Goal: Task Accomplishment & Management: Use online tool/utility

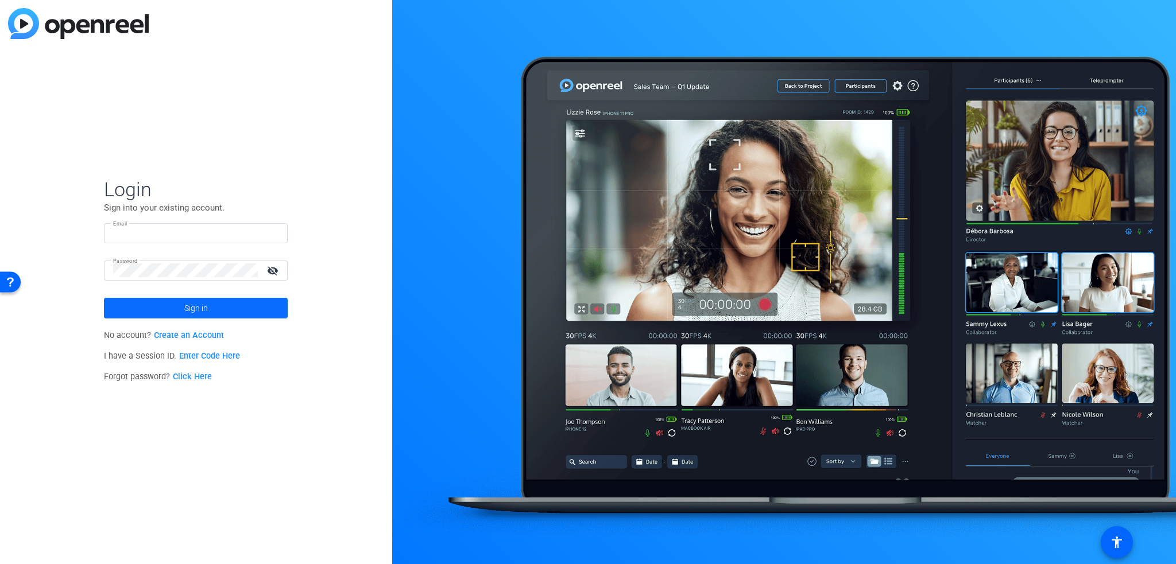
type input "[EMAIL_ADDRESS][DOMAIN_NAME]"
click at [191, 303] on span "Sign in" at bounding box center [196, 308] width 24 height 29
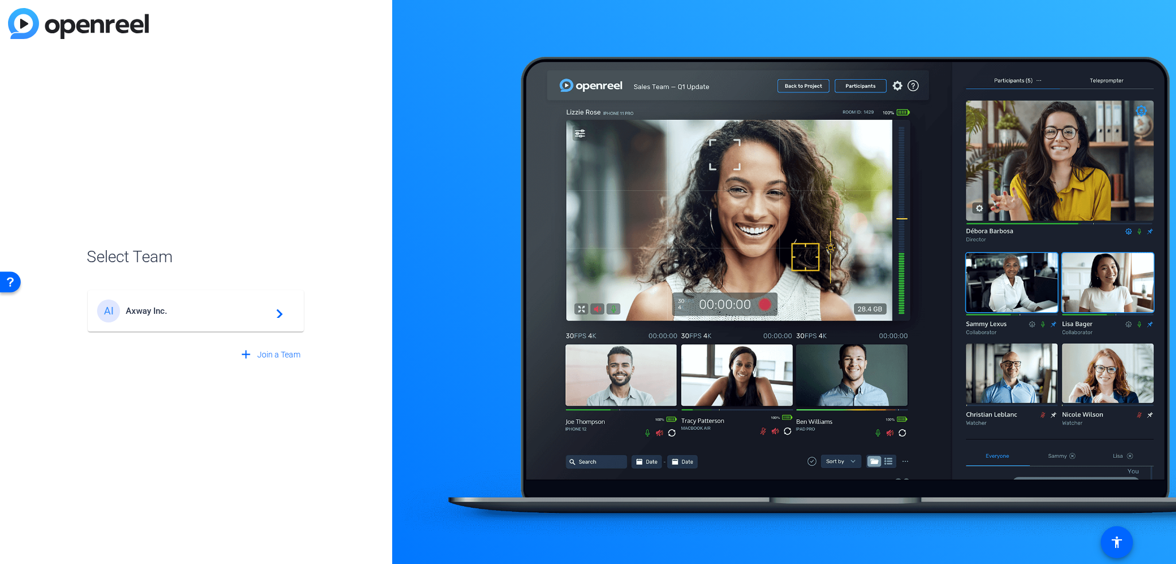
click at [195, 309] on span "Axway Inc." at bounding box center [198, 311] width 144 height 10
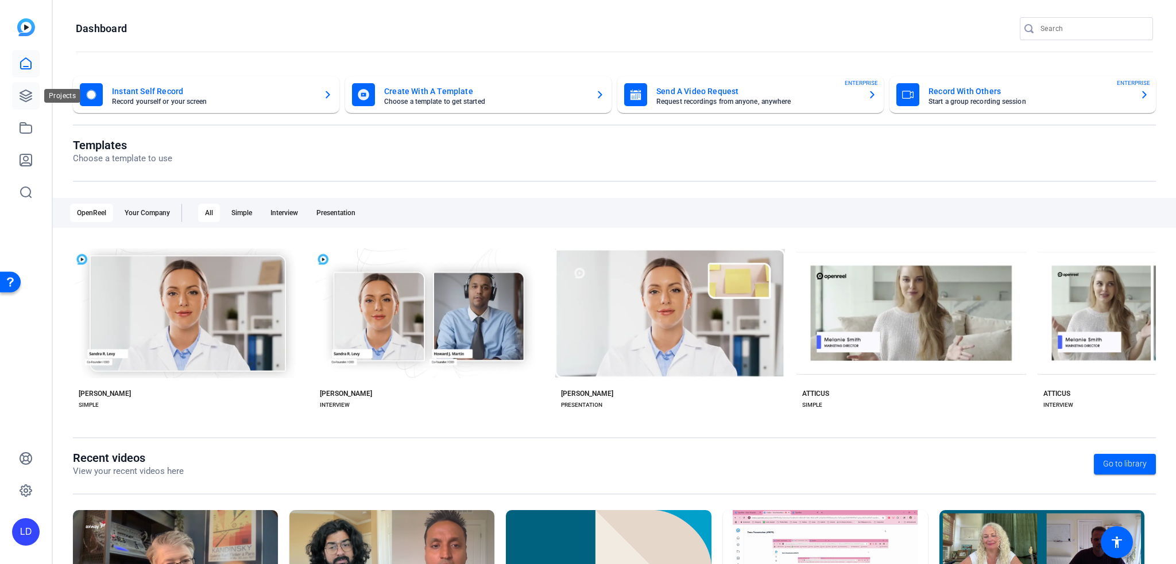
click at [24, 88] on link at bounding box center [26, 96] width 28 height 28
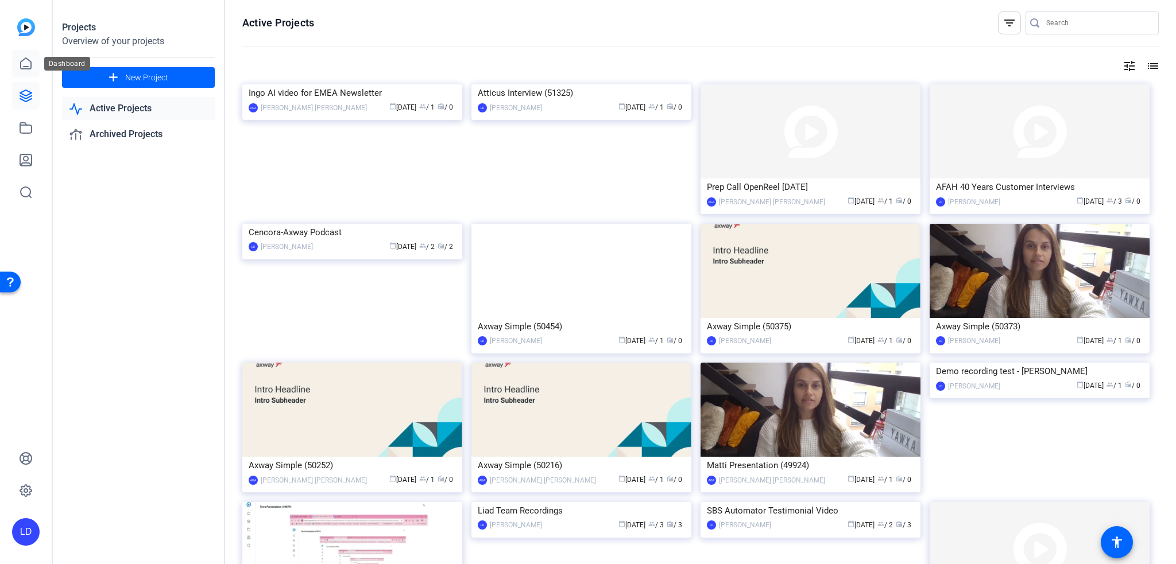
click at [18, 62] on link at bounding box center [26, 64] width 28 height 28
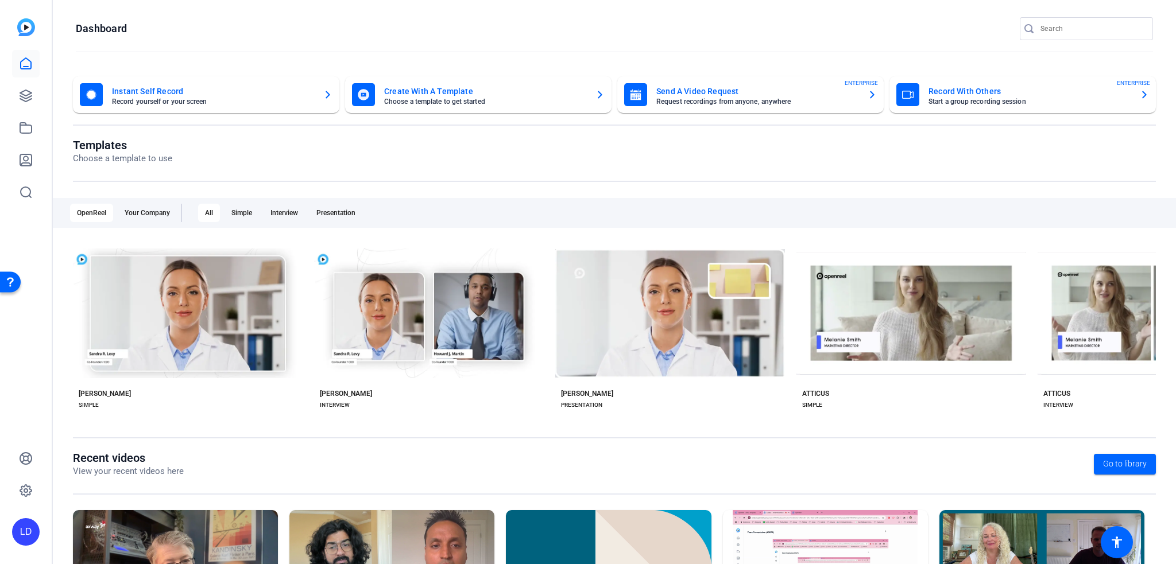
click at [223, 91] on mat-card-title "Instant Self Record" at bounding box center [213, 91] width 202 height 14
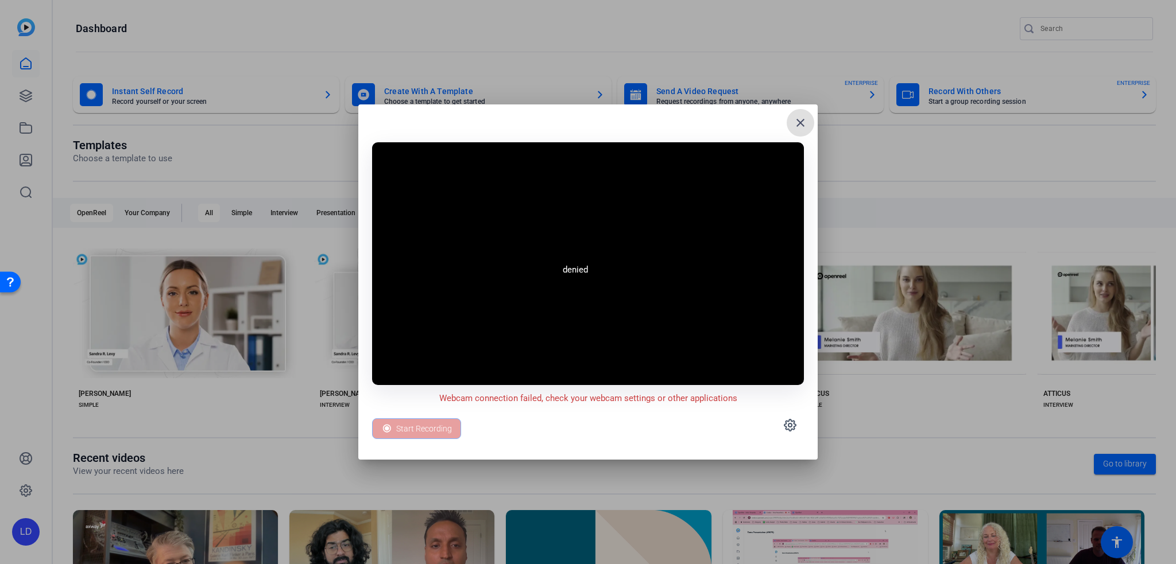
click at [803, 123] on mat-icon "close" at bounding box center [801, 123] width 14 height 14
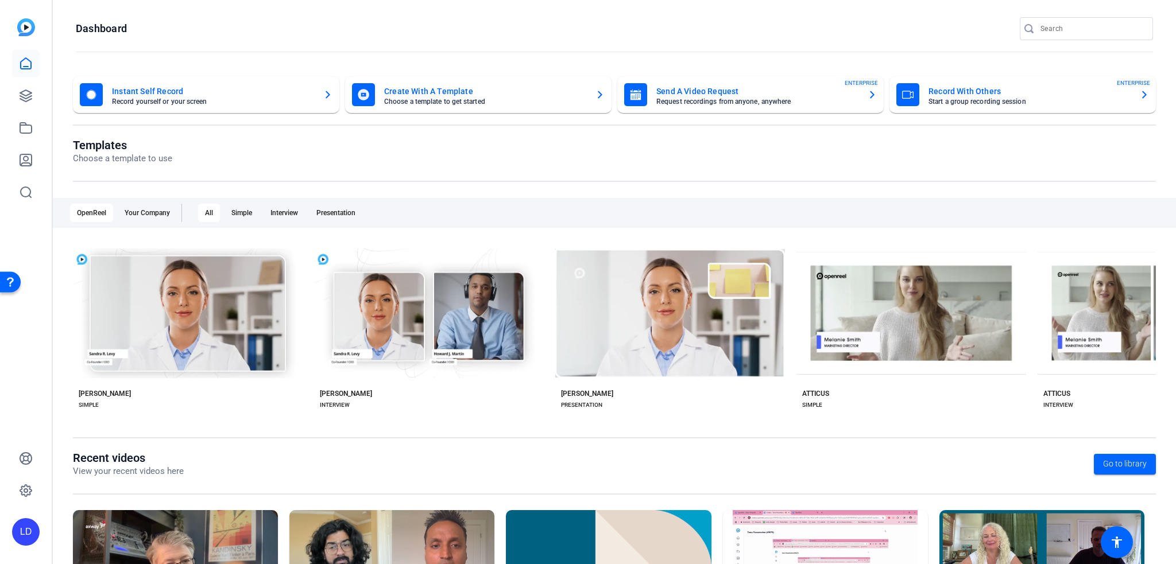
click at [768, 96] on mat-card-title "Send A Video Request" at bounding box center [757, 91] width 202 height 14
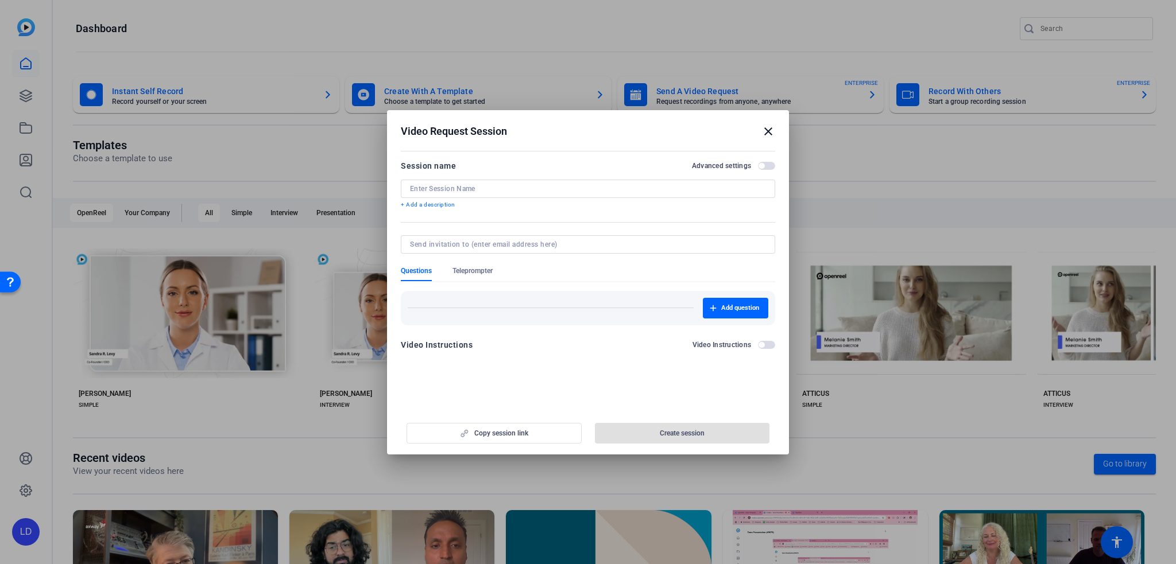
click at [772, 133] on mat-icon "close" at bounding box center [768, 132] width 14 height 14
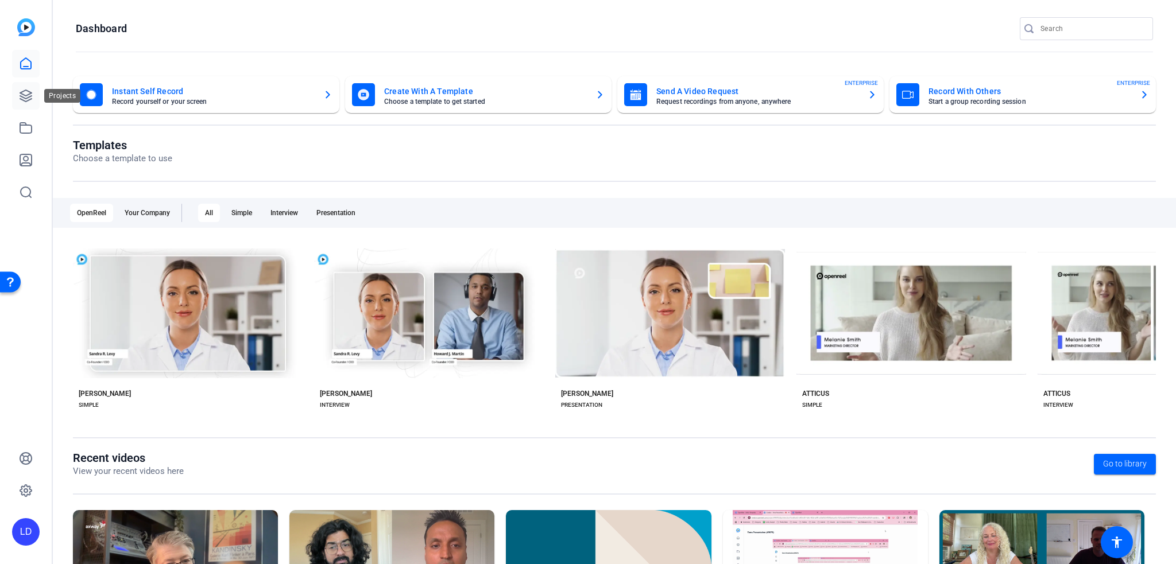
click at [21, 94] on icon at bounding box center [25, 95] width 11 height 11
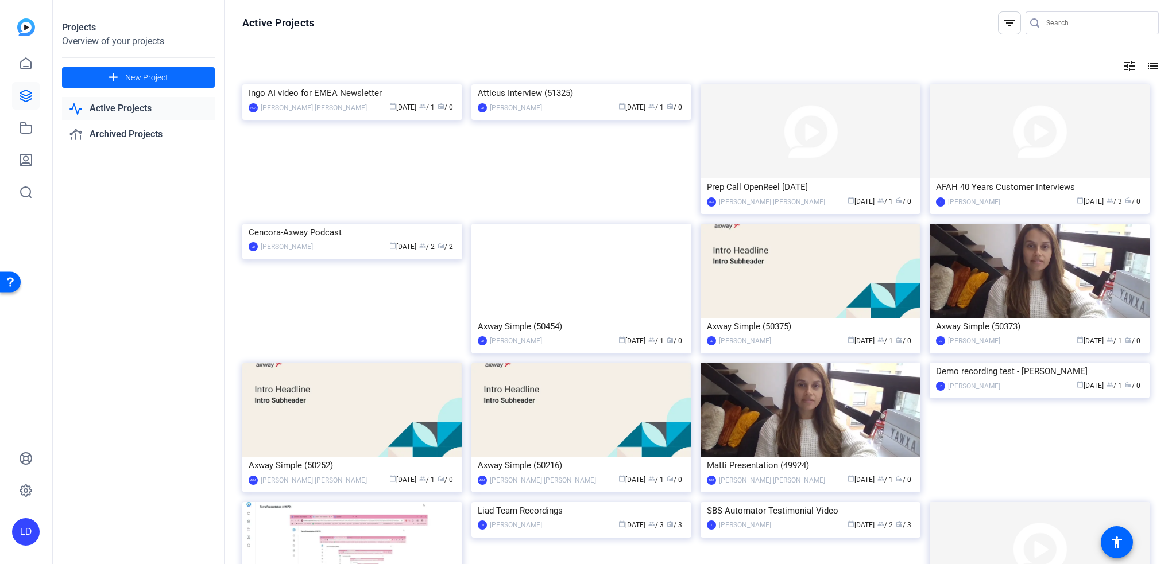
click at [154, 78] on span "New Project" at bounding box center [146, 78] width 43 height 12
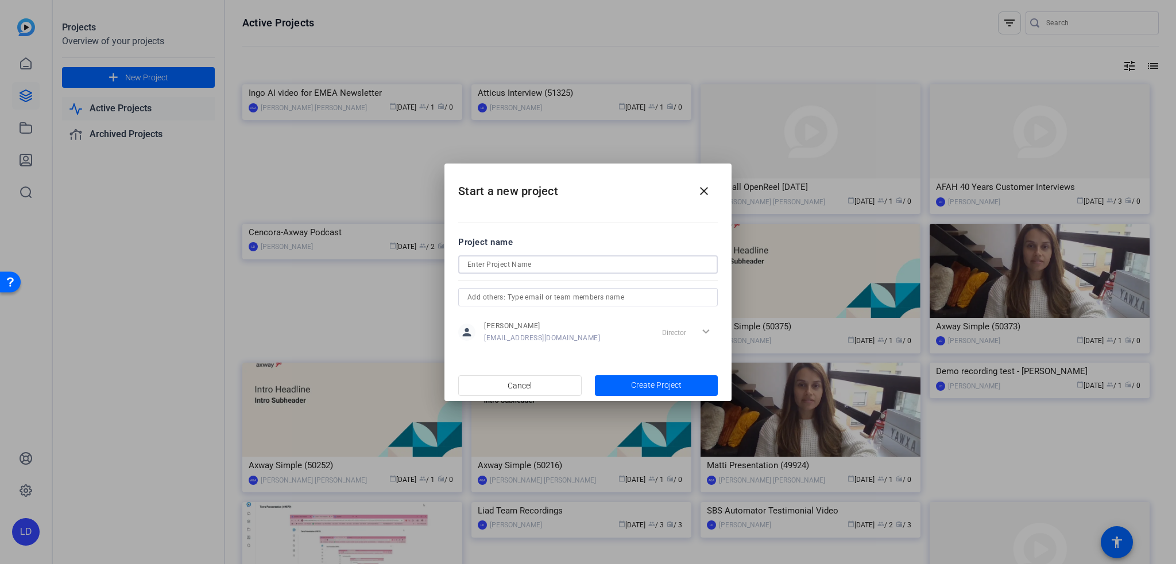
click at [527, 261] on input at bounding box center [587, 265] width 241 height 14
type input "A"
type input "Social Teasers"
click at [516, 289] on div at bounding box center [587, 297] width 241 height 18
type input "[EMAIL_ADDRESS][DOMAIN_NAME]"
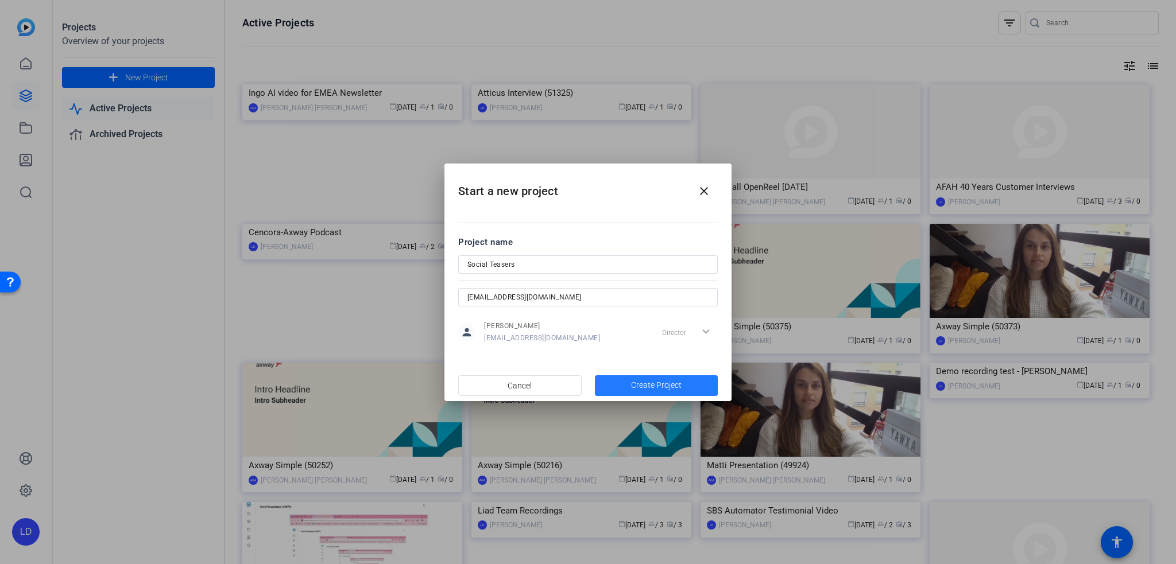
click at [649, 388] on span "Create Project" at bounding box center [656, 386] width 51 height 12
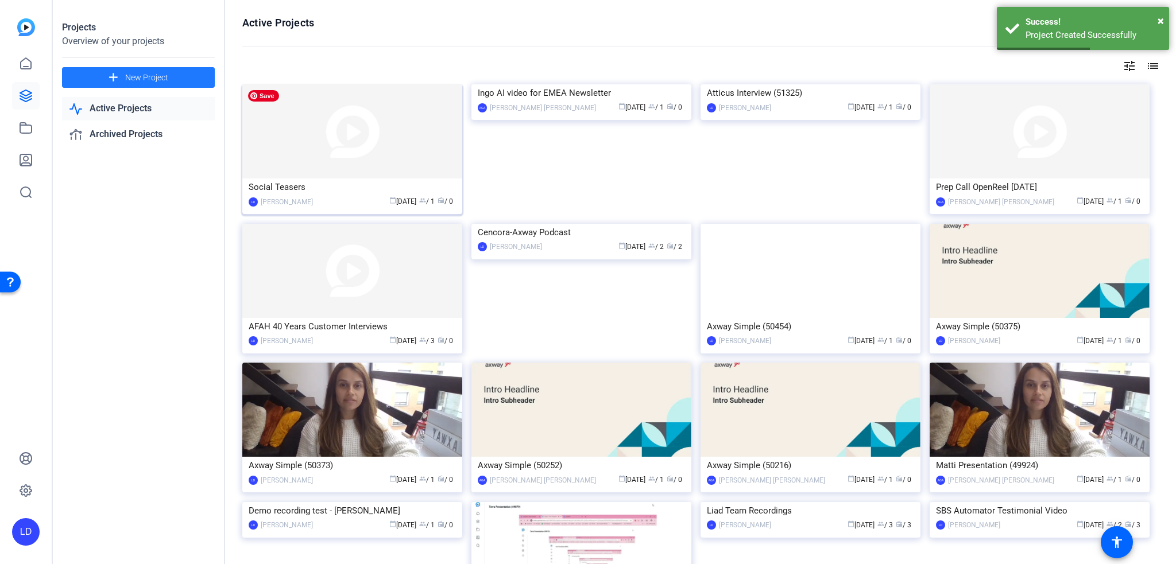
click at [377, 152] on img at bounding box center [352, 131] width 220 height 94
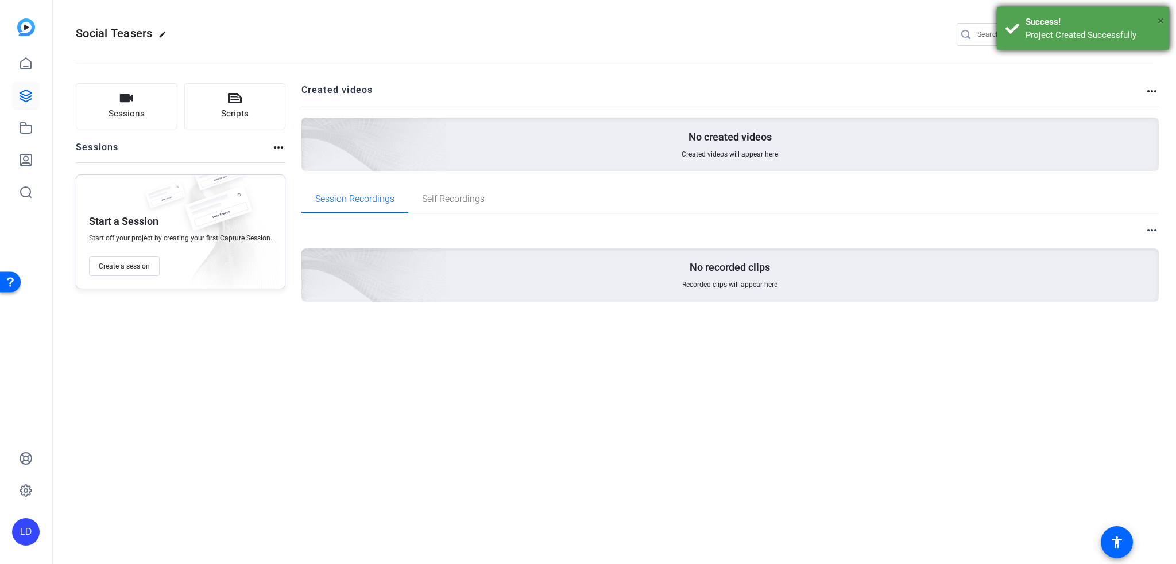
click at [1161, 20] on span "×" at bounding box center [1161, 21] width 6 height 14
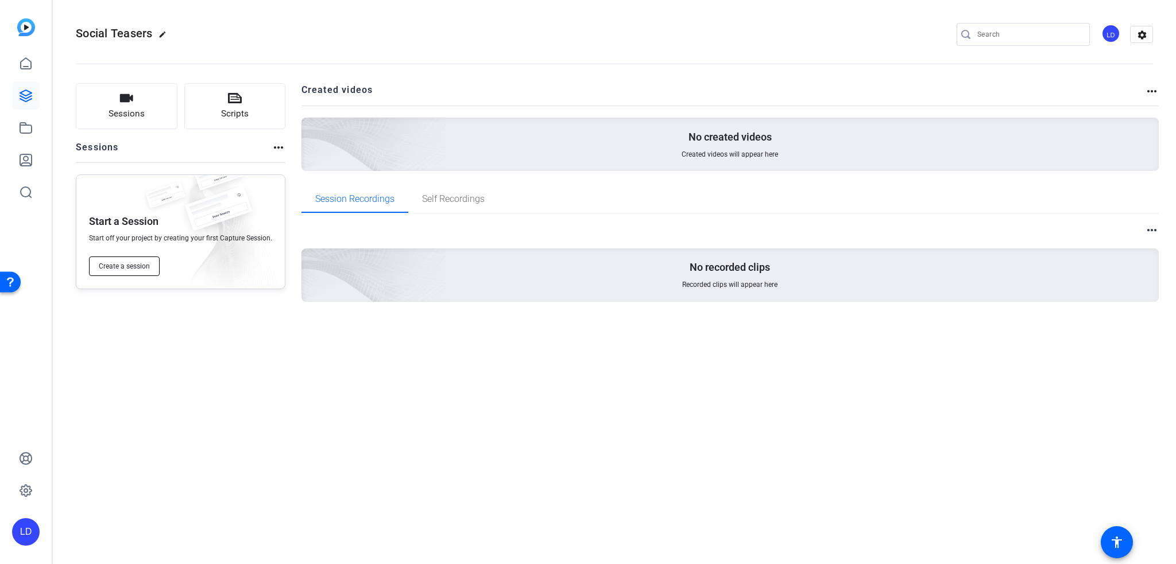
click at [137, 266] on span "Create a session" at bounding box center [124, 266] width 51 height 9
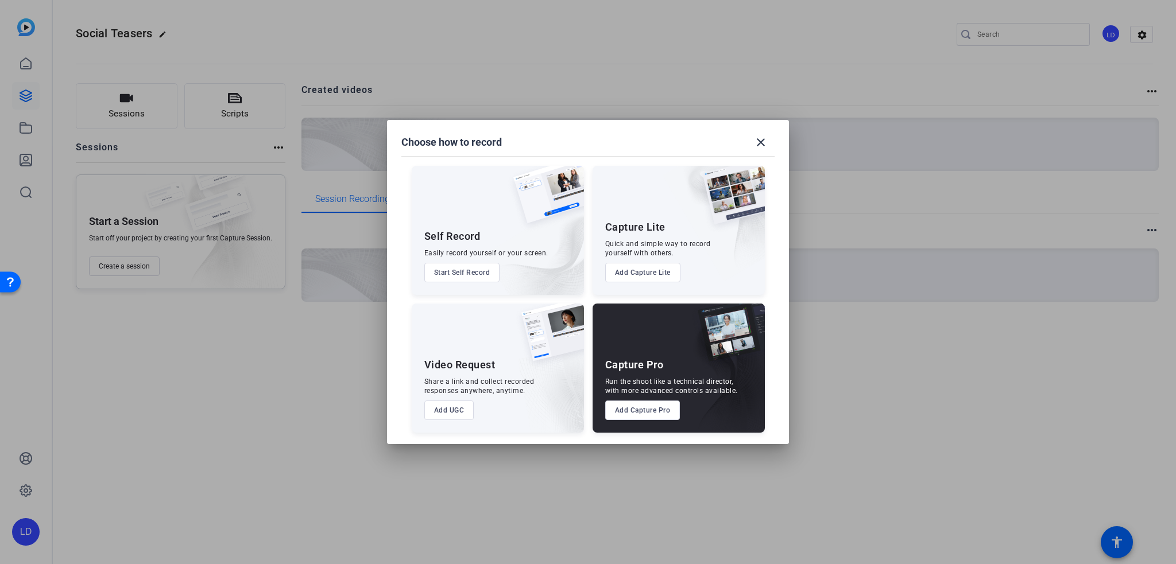
click at [438, 403] on button "Add UGC" at bounding box center [449, 411] width 50 height 20
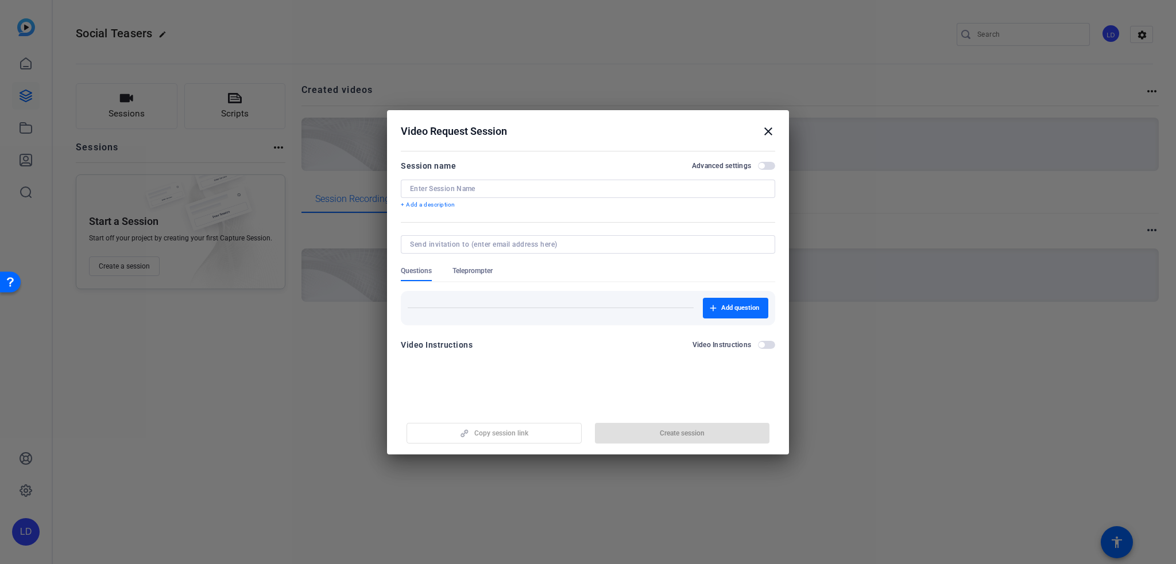
click at [726, 306] on span "Add question" at bounding box center [740, 308] width 38 height 9
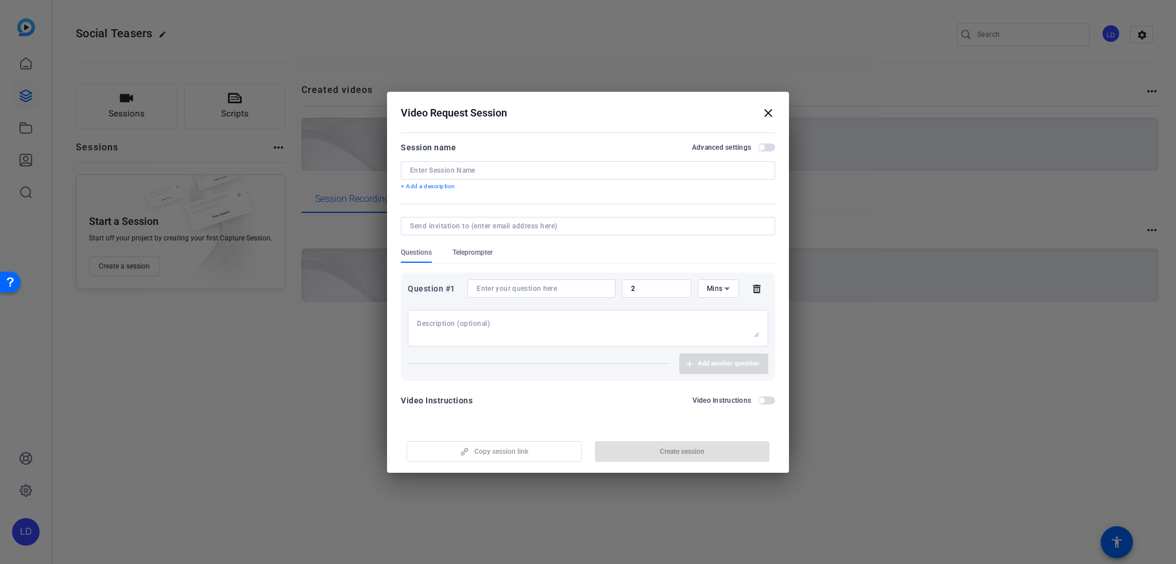
click at [510, 321] on textarea at bounding box center [588, 328] width 342 height 18
click at [520, 291] on input at bounding box center [542, 288] width 130 height 9
type input "Why did you write this blog/why should people read it?"
click at [494, 322] on textarea at bounding box center [588, 328] width 342 height 18
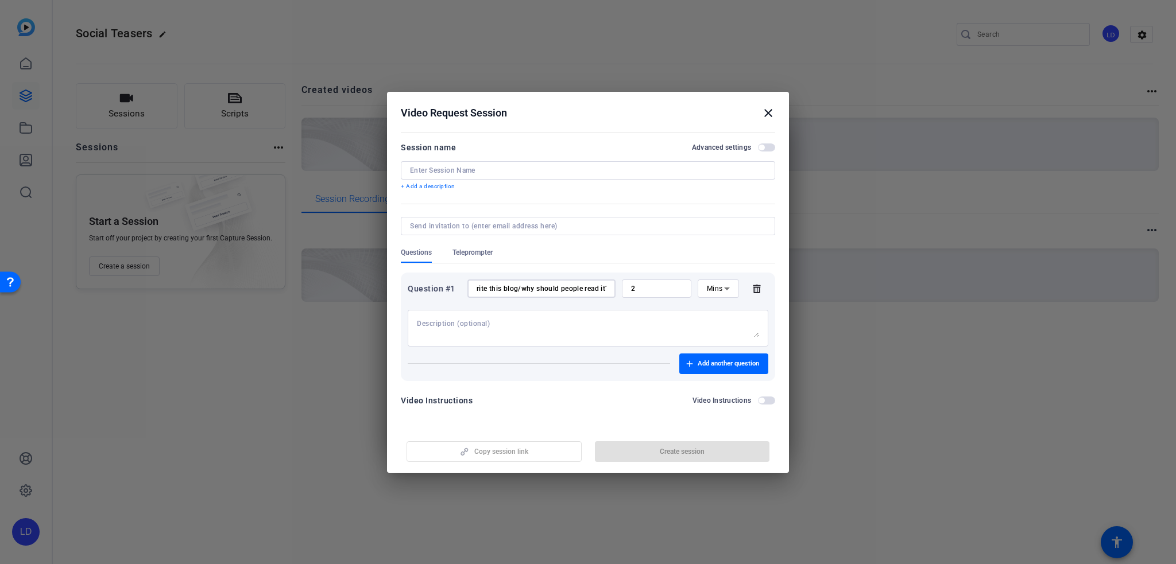
scroll to position [0, 0]
click at [768, 404] on span "button" at bounding box center [766, 401] width 17 height 8
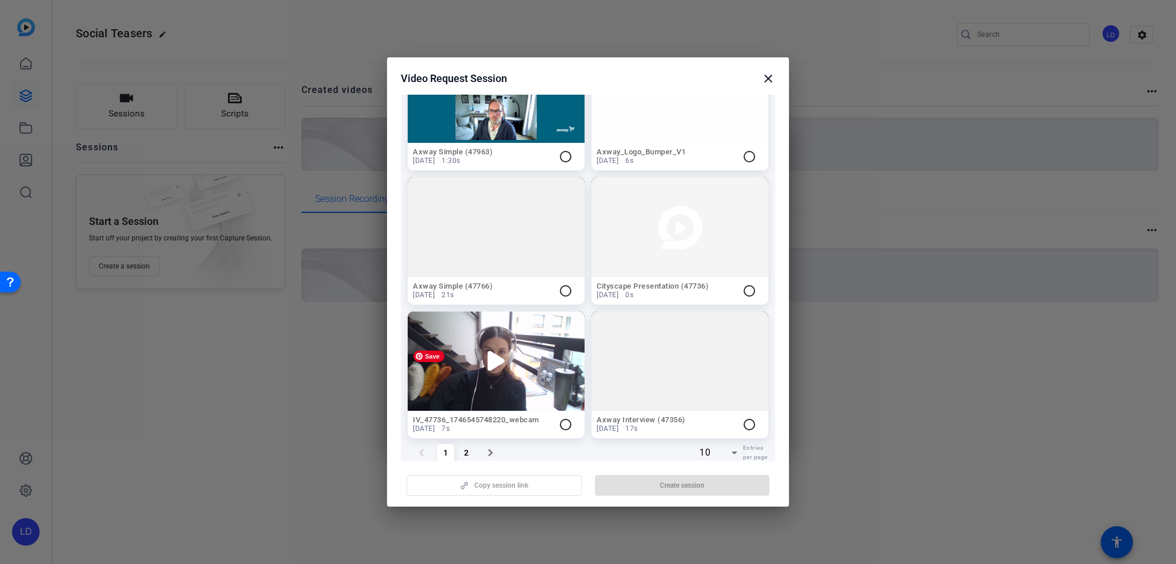
scroll to position [684, 0]
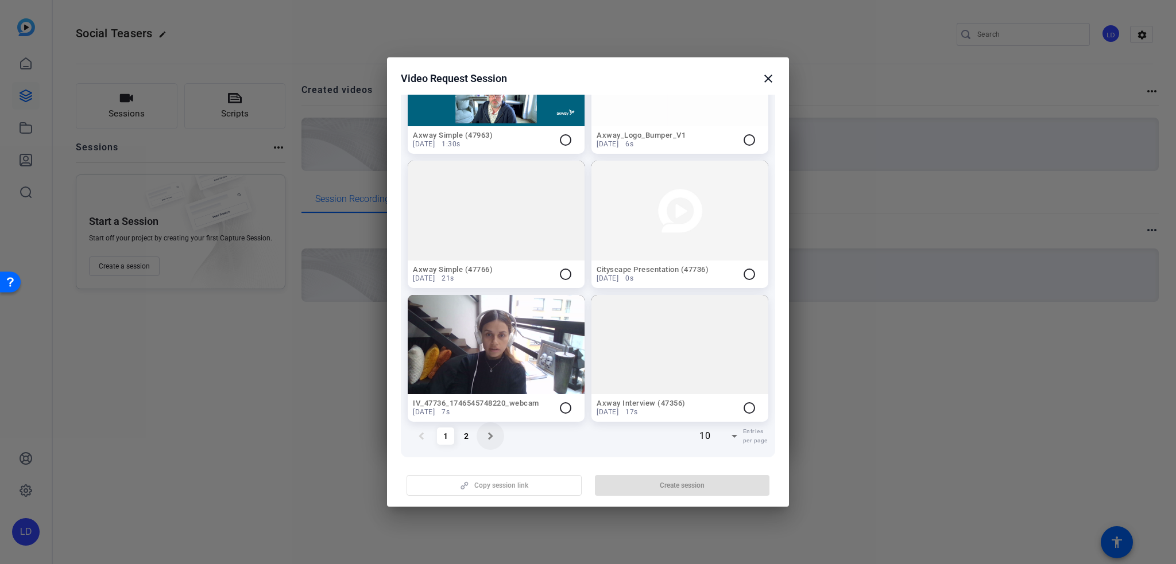
click at [487, 429] on mat-icon "chevron_right" at bounding box center [490, 436] width 14 height 14
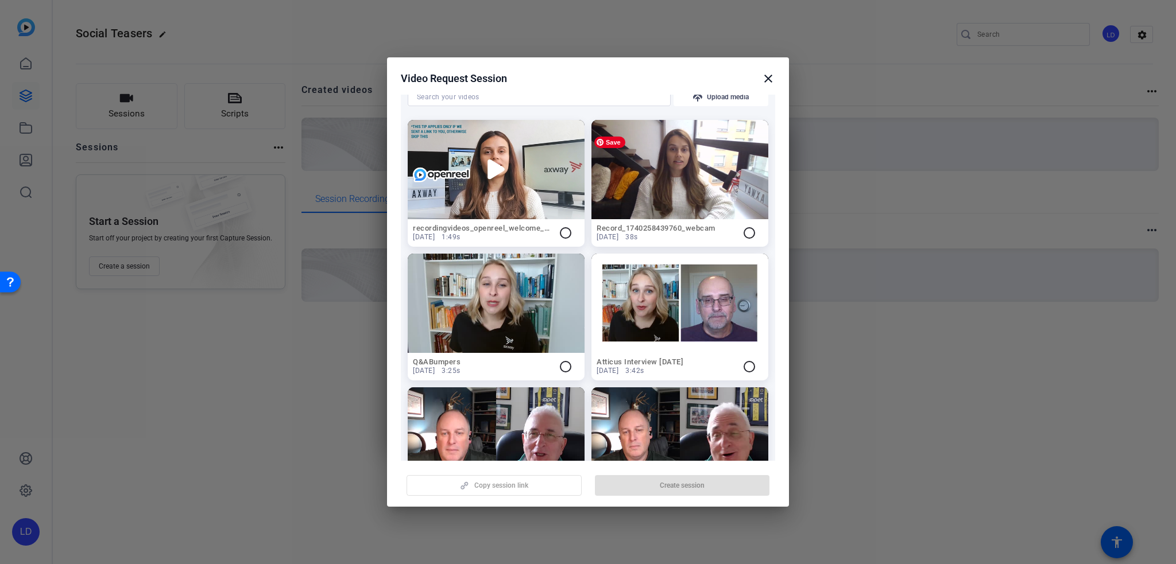
scroll to position [305, 0]
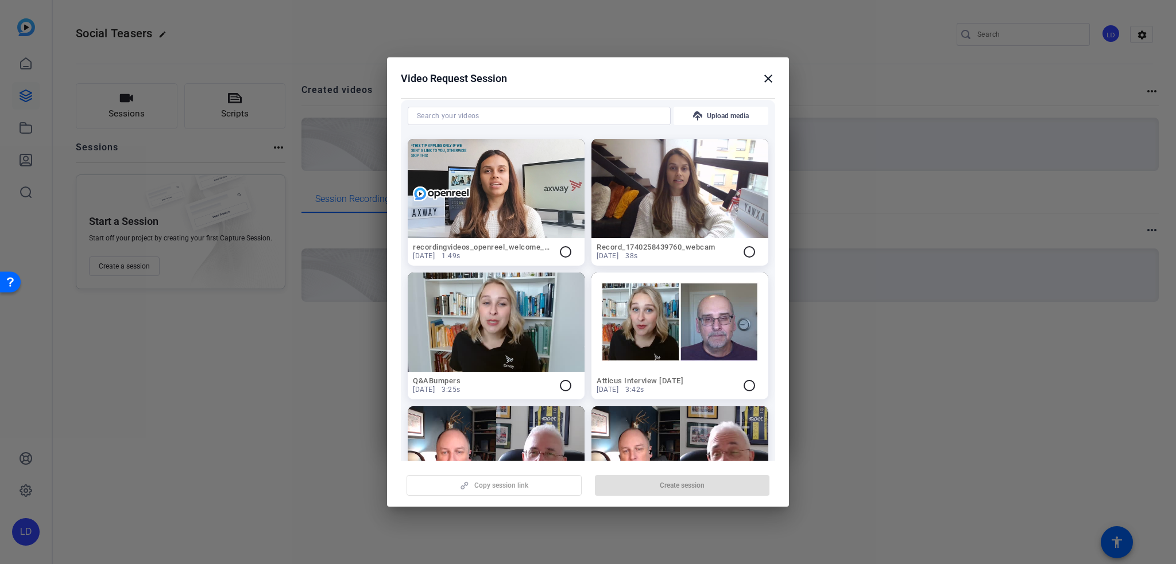
click at [563, 250] on mat-icon "radio_button_unchecked" at bounding box center [566, 252] width 14 height 14
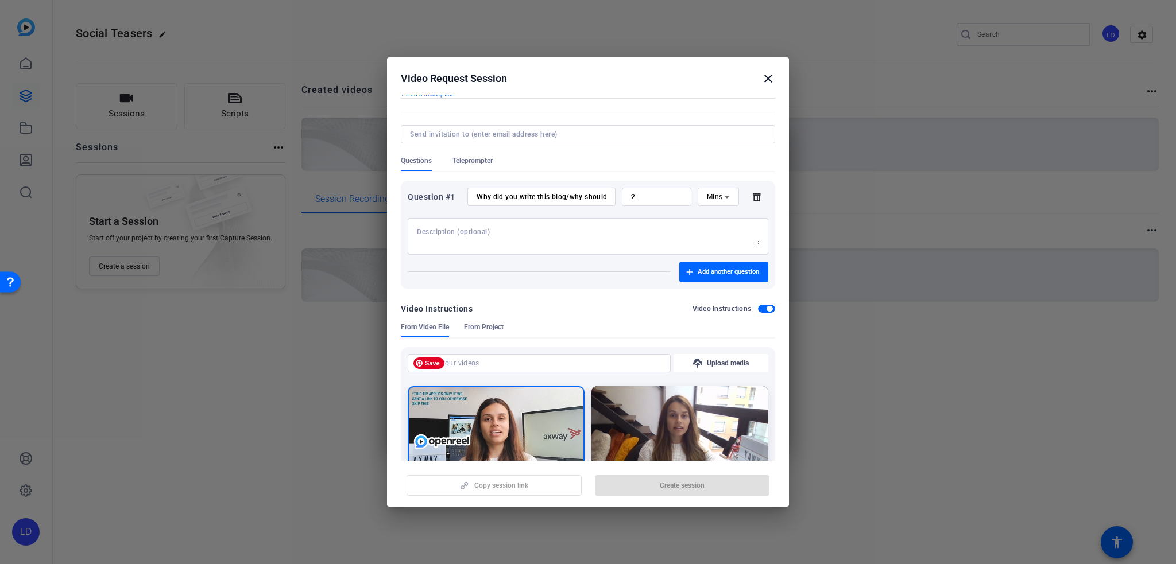
scroll to position [0, 0]
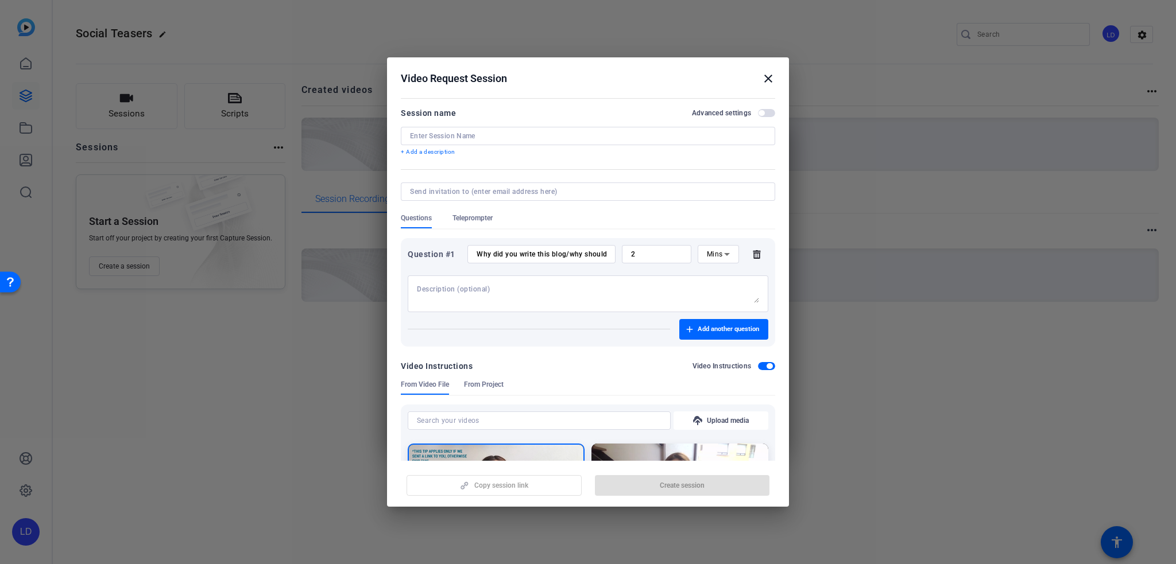
click at [497, 136] on input at bounding box center [588, 135] width 356 height 9
type input "Social Teaser for MCP vs API blog"
click at [535, 194] on input at bounding box center [585, 191] width 351 height 9
paste input "[EMAIL_ADDRESS][DOMAIN_NAME]"
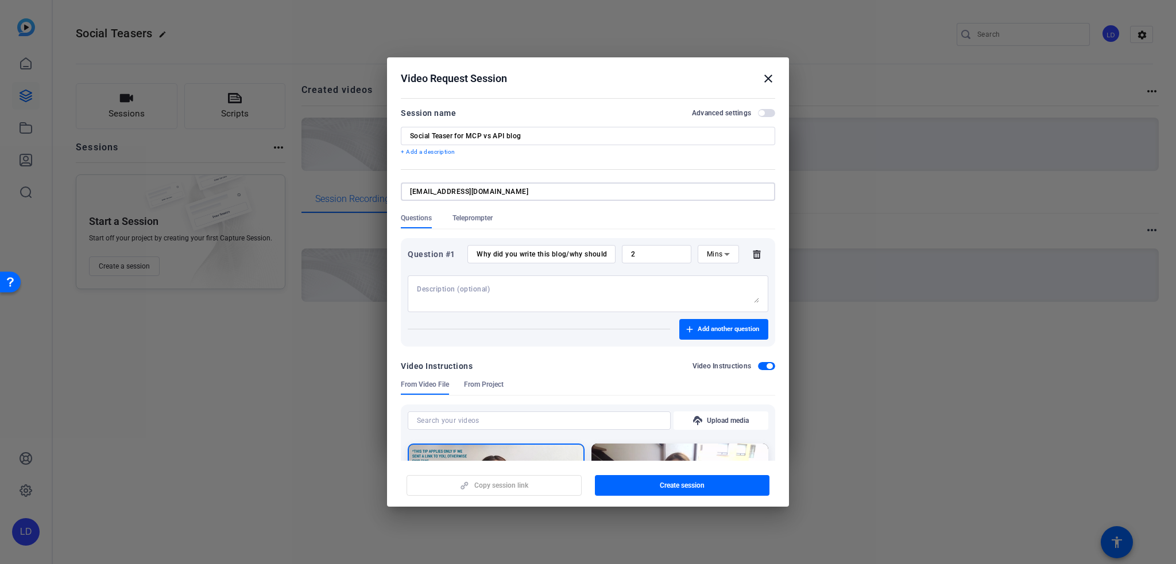
type input "[EMAIL_ADDRESS][DOMAIN_NAME]"
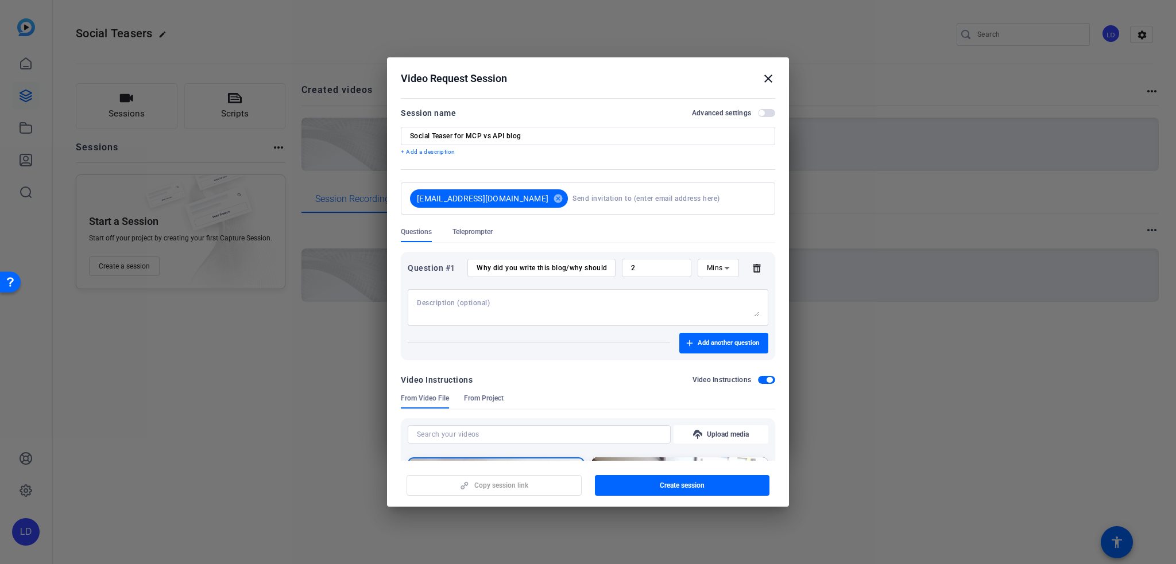
click at [687, 213] on mat-form-field "[EMAIL_ADDRESS][DOMAIN_NAME] cancel" at bounding box center [588, 205] width 374 height 45
click at [513, 490] on div "Copy session link Create session" at bounding box center [588, 481] width 374 height 29
click at [699, 494] on span "button" at bounding box center [682, 486] width 175 height 28
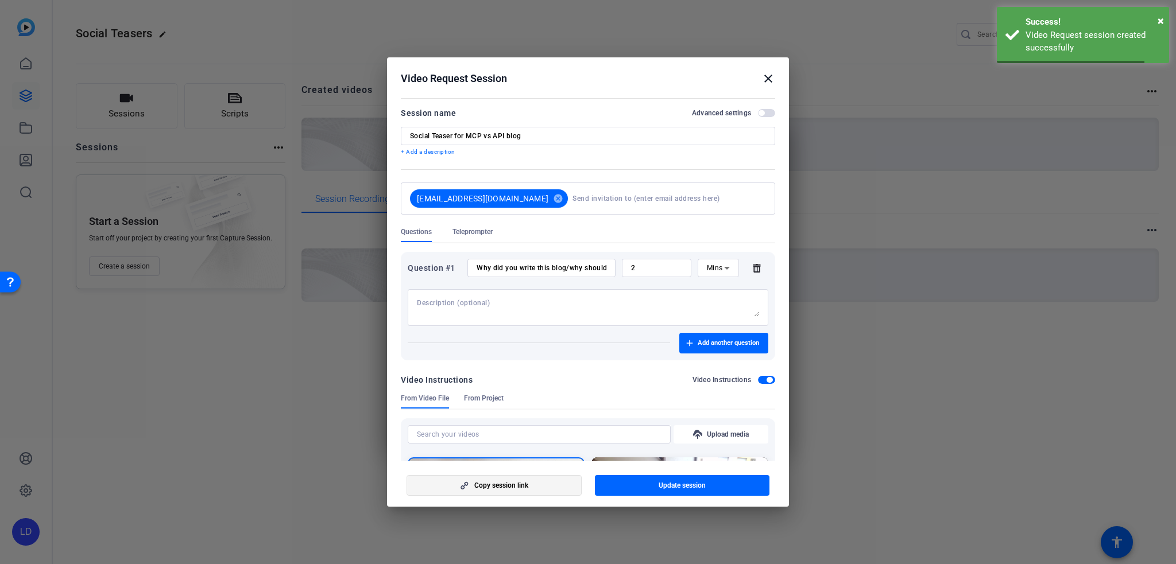
click at [505, 486] on span "Copy session link" at bounding box center [501, 485] width 54 height 9
